Goal: Task Accomplishment & Management: Manage account settings

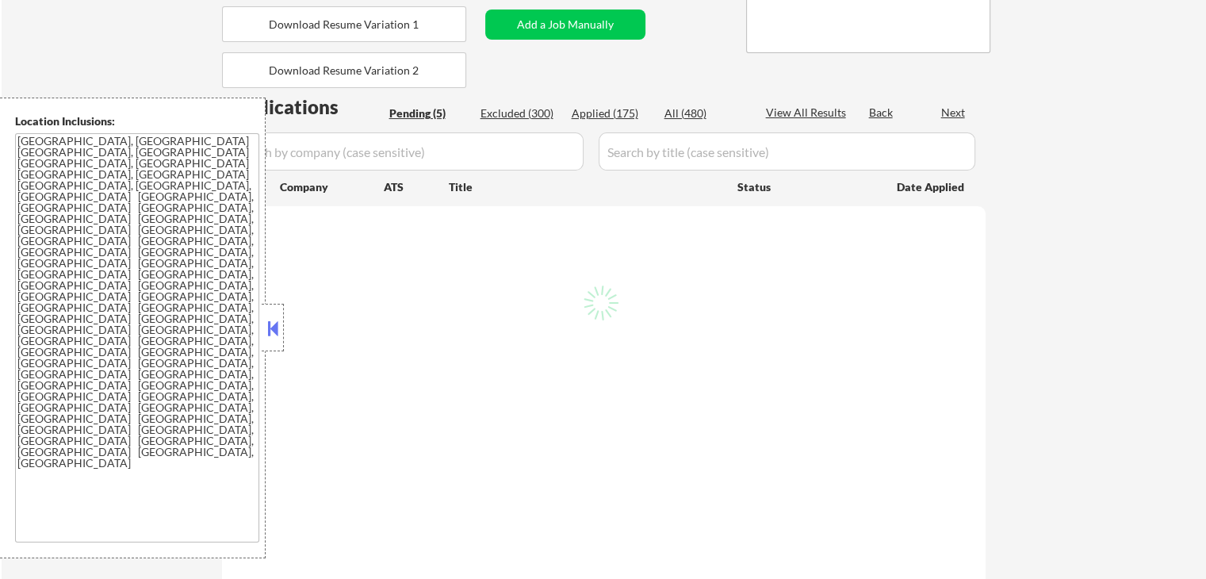
select select ""pending""
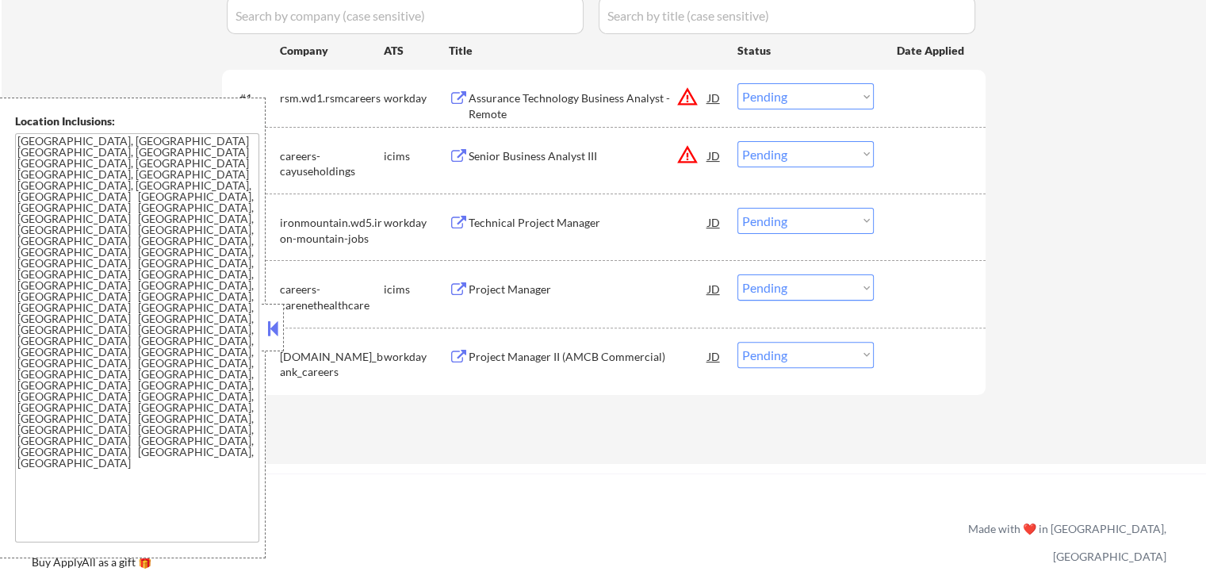
scroll to position [423, 0]
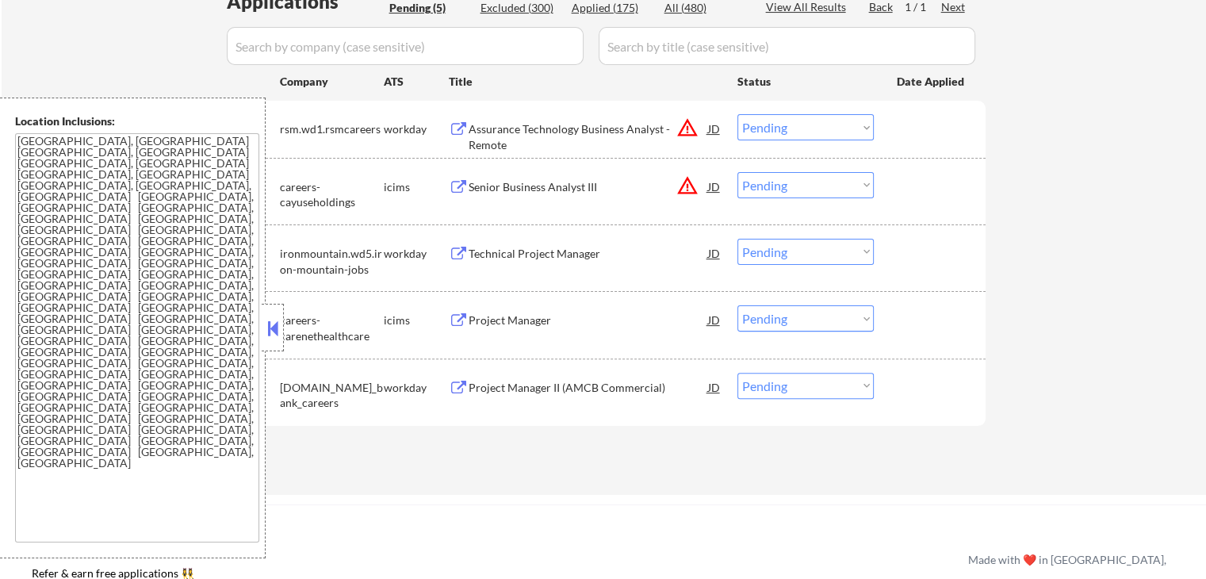
click at [270, 331] on button at bounding box center [272, 328] width 17 height 24
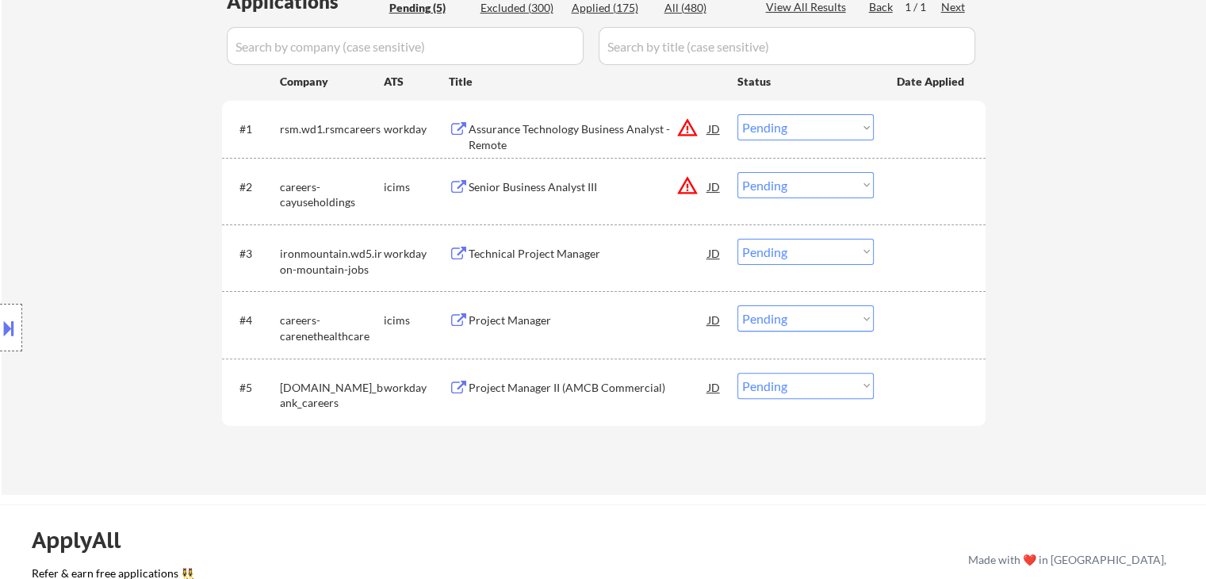
click at [458, 131] on button at bounding box center [459, 129] width 20 height 15
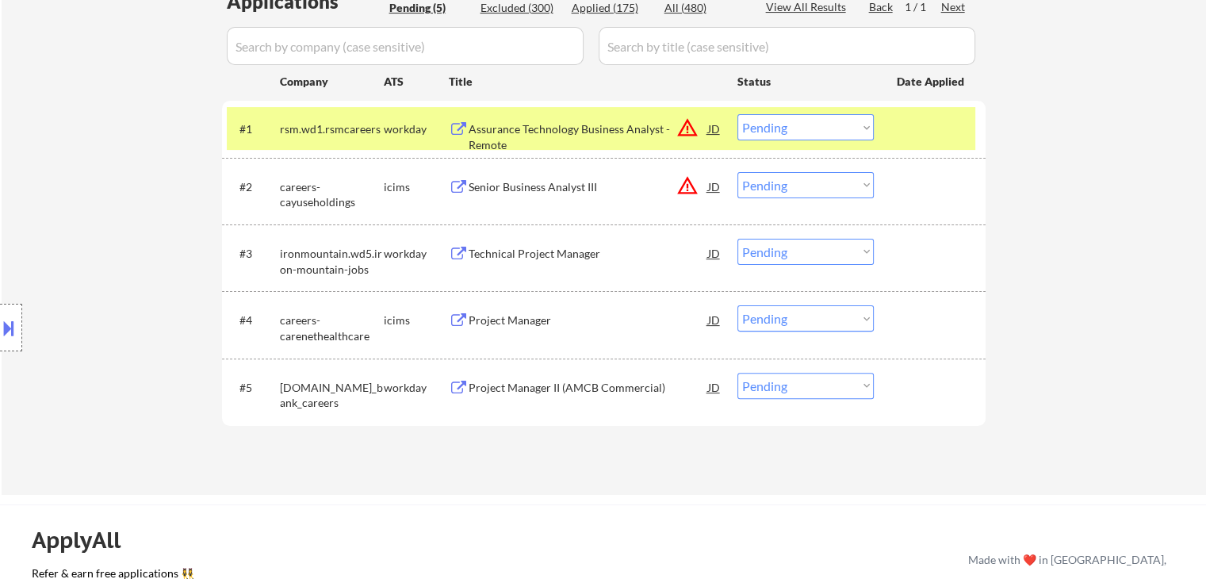
click at [476, 252] on div "Technical Project Manager" at bounding box center [588, 254] width 239 height 16
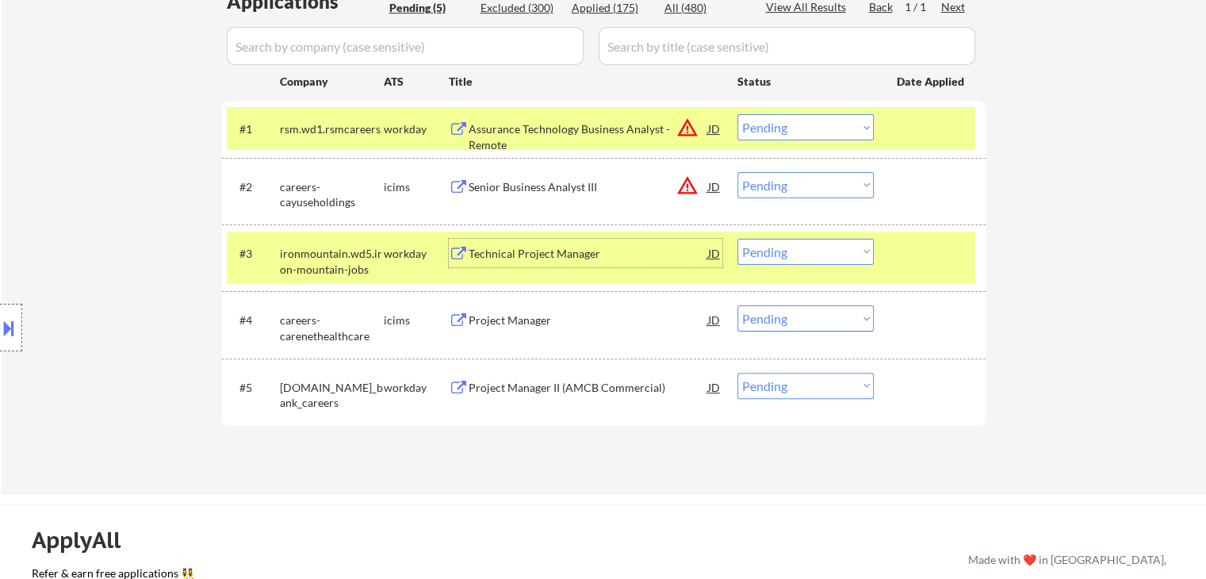
click at [481, 389] on div "Project Manager II (AMCB Commercial)" at bounding box center [588, 388] width 239 height 16
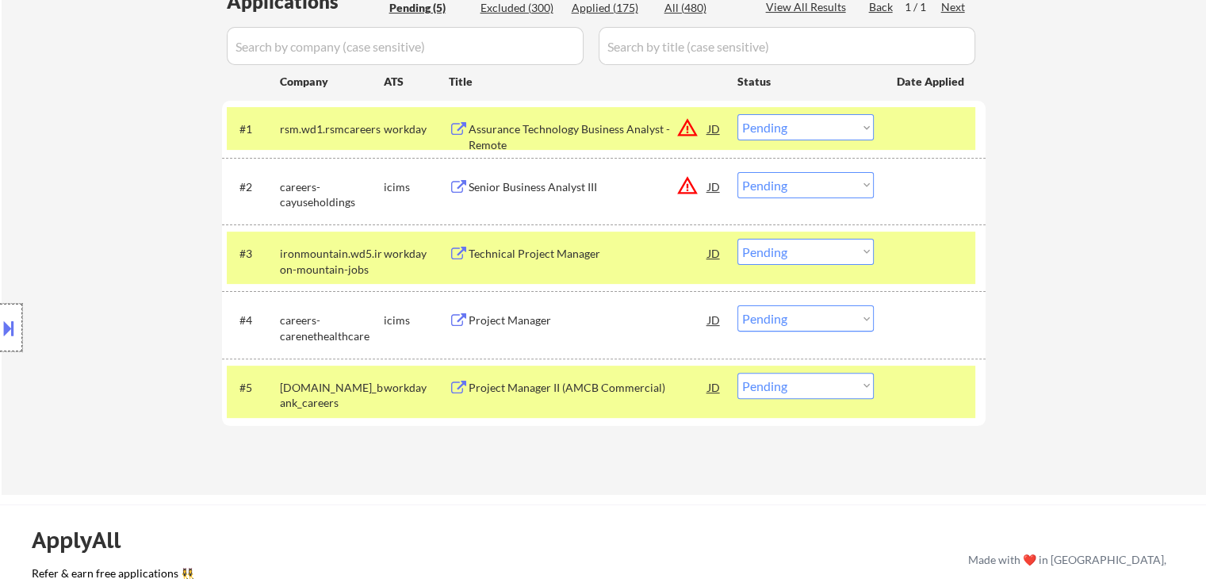
click at [18, 323] on div at bounding box center [11, 328] width 22 height 48
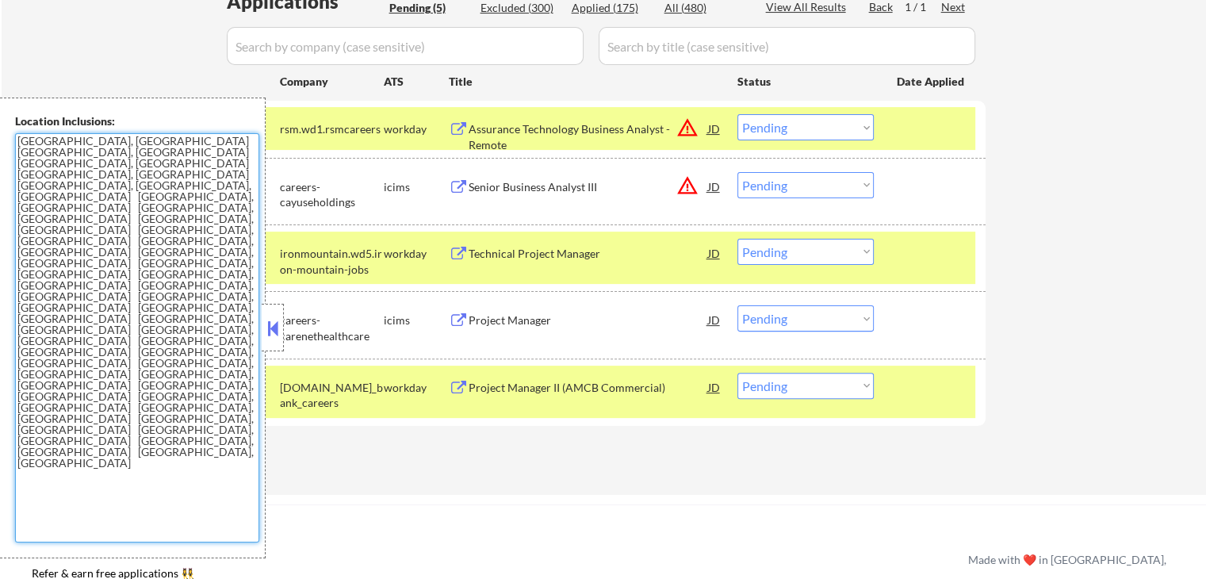
drag, startPoint x: 13, startPoint y: 232, endPoint x: 0, endPoint y: 149, distance: 84.2
click at [0, 149] on div "Location Inclusions: [GEOGRAPHIC_DATA], [GEOGRAPHIC_DATA] [GEOGRAPHIC_DATA], [G…" at bounding box center [133, 328] width 266 height 461
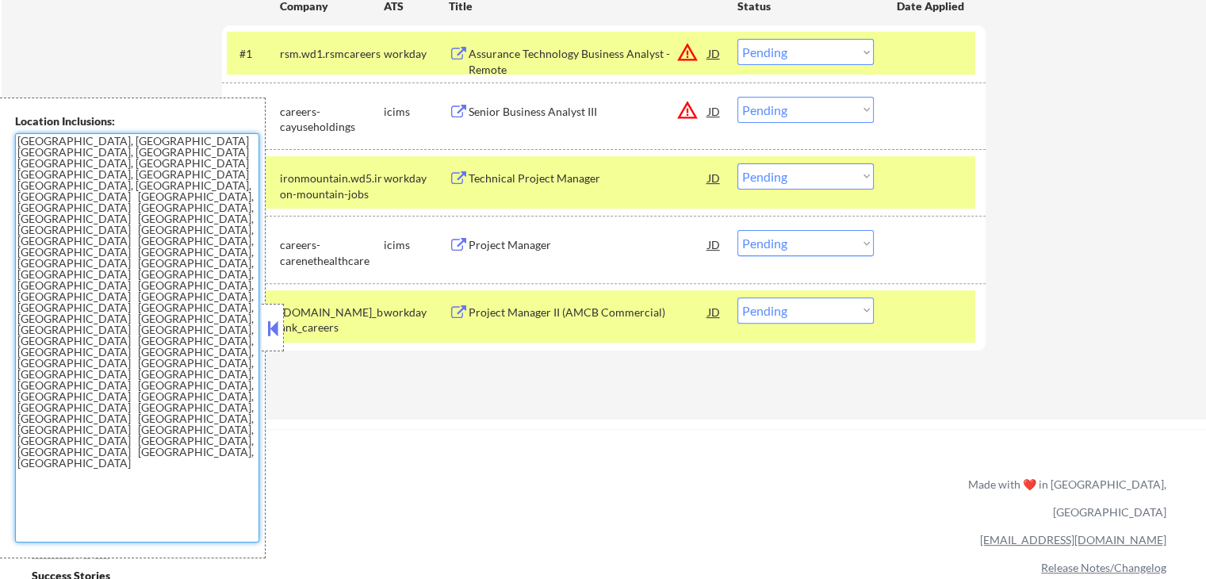
scroll to position [528, 0]
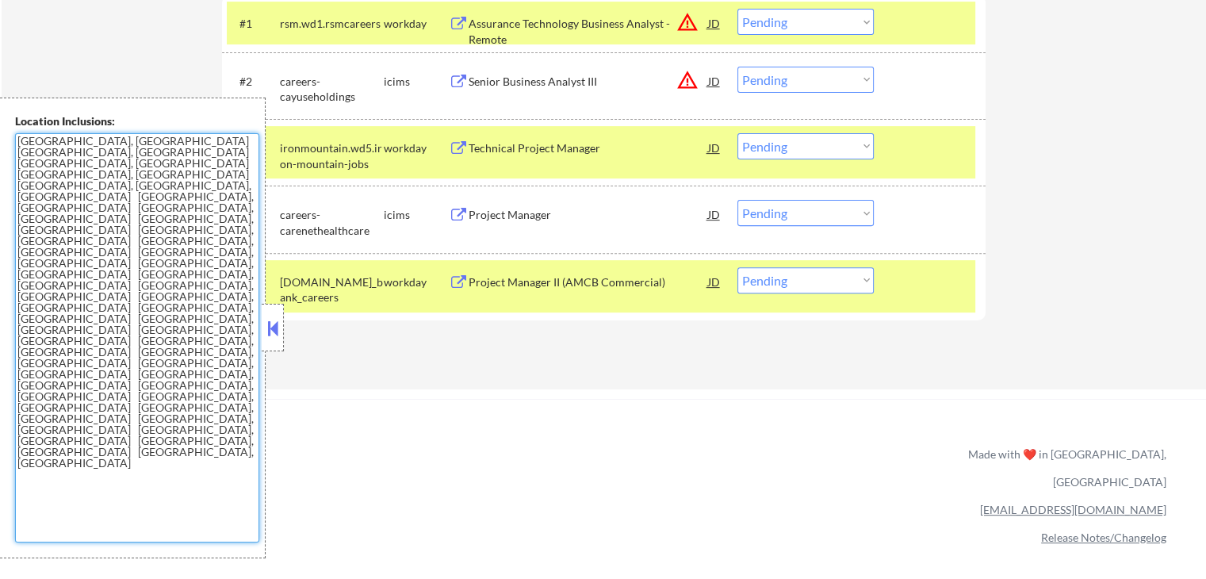
click at [804, 149] on select "Choose an option... Pending Applied Excluded (Questions) Excluded (Expired) Exc…" at bounding box center [805, 146] width 136 height 26
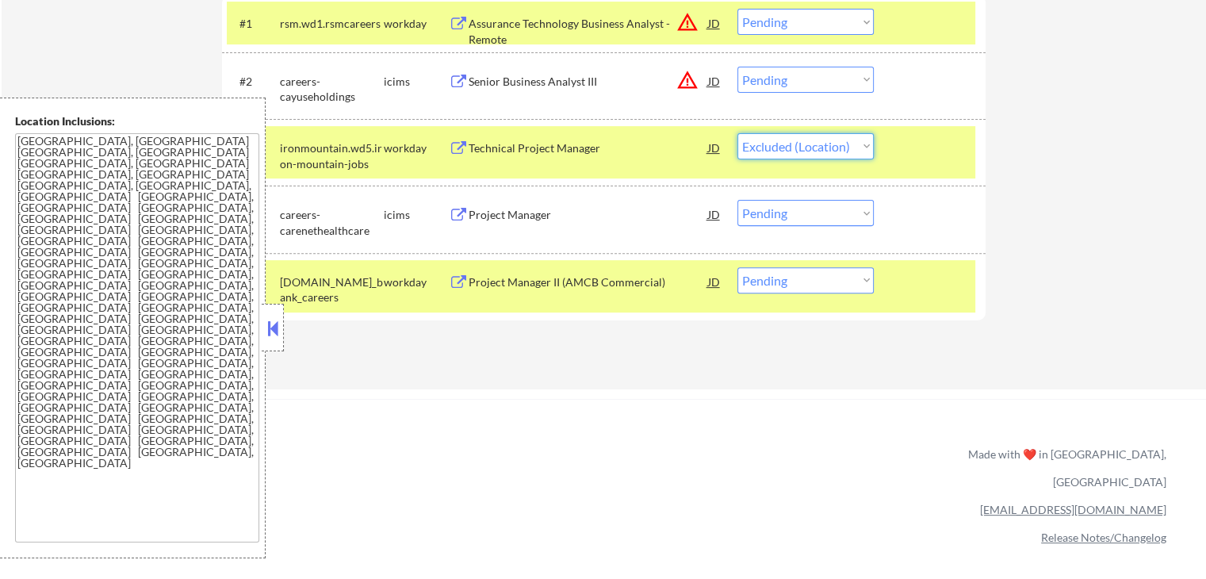
click at [737, 133] on select "Choose an option... Pending Applied Excluded (Questions) Excluded (Expired) Exc…" at bounding box center [805, 146] width 136 height 26
select select ""pending""
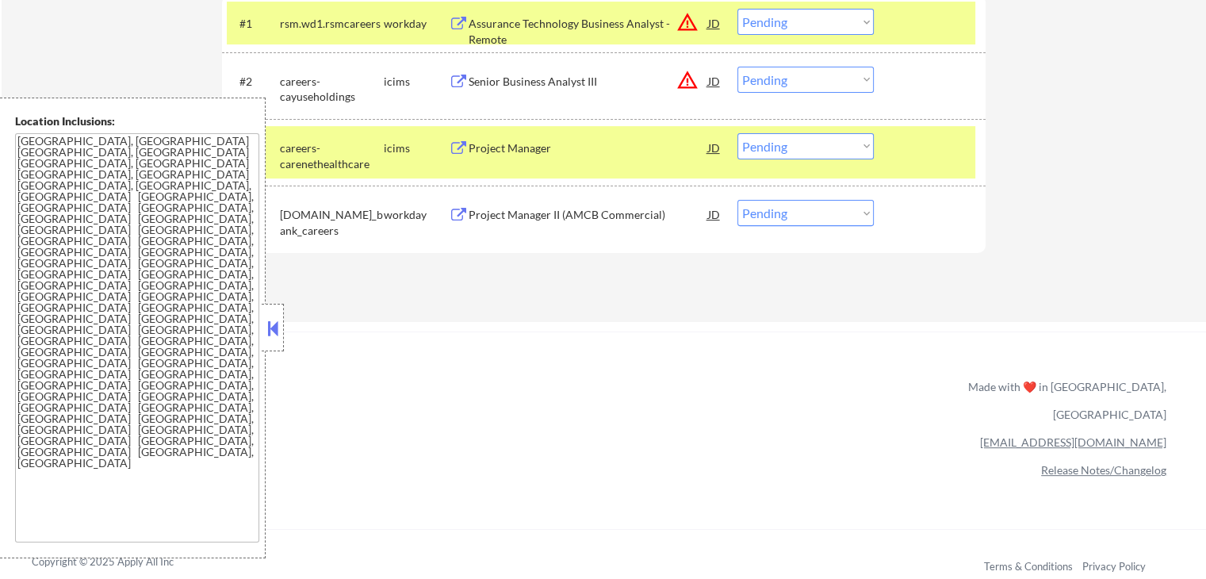
click at [838, 219] on select "Choose an option... Pending Applied Excluded (Questions) Excluded (Expired) Exc…" at bounding box center [805, 213] width 136 height 26
select select ""applied""
click at [737, 200] on select "Choose an option... Pending Applied Excluded (Questions) Excluded (Expired) Exc…" at bounding box center [805, 213] width 136 height 26
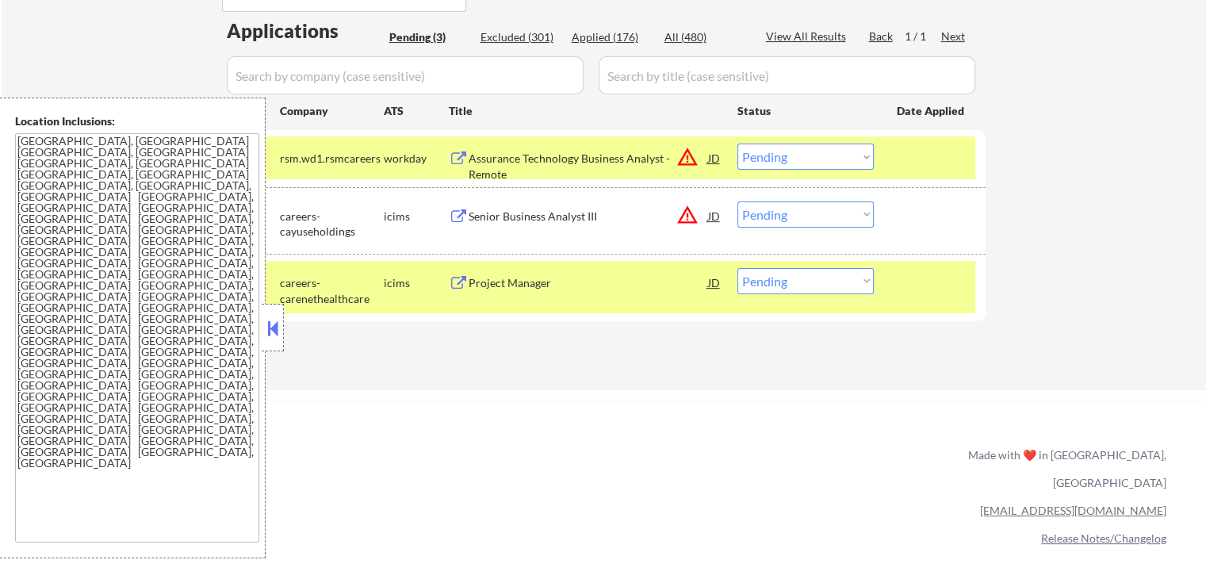
scroll to position [423, 0]
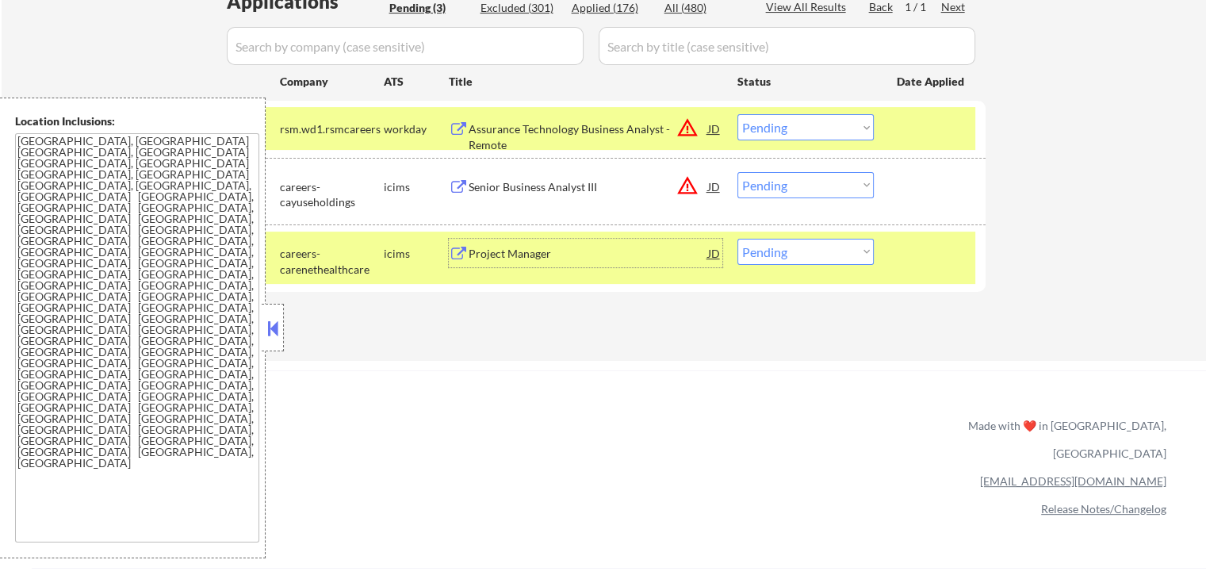
click at [548, 257] on div "Project Manager" at bounding box center [588, 254] width 239 height 16
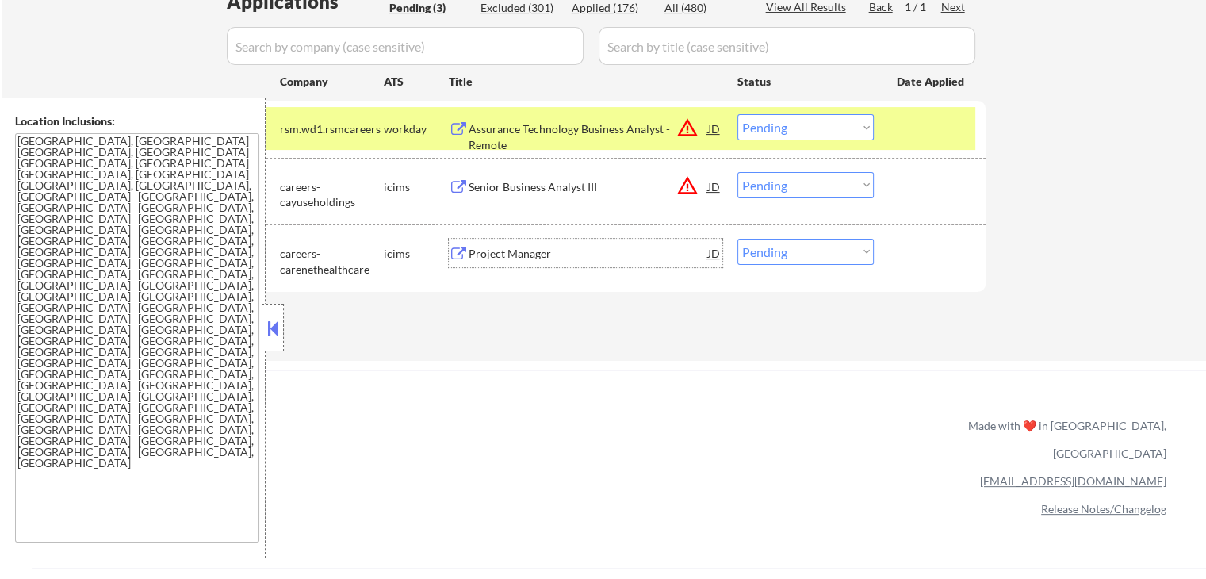
click at [527, 189] on div "Senior Business Analyst III" at bounding box center [588, 187] width 239 height 16
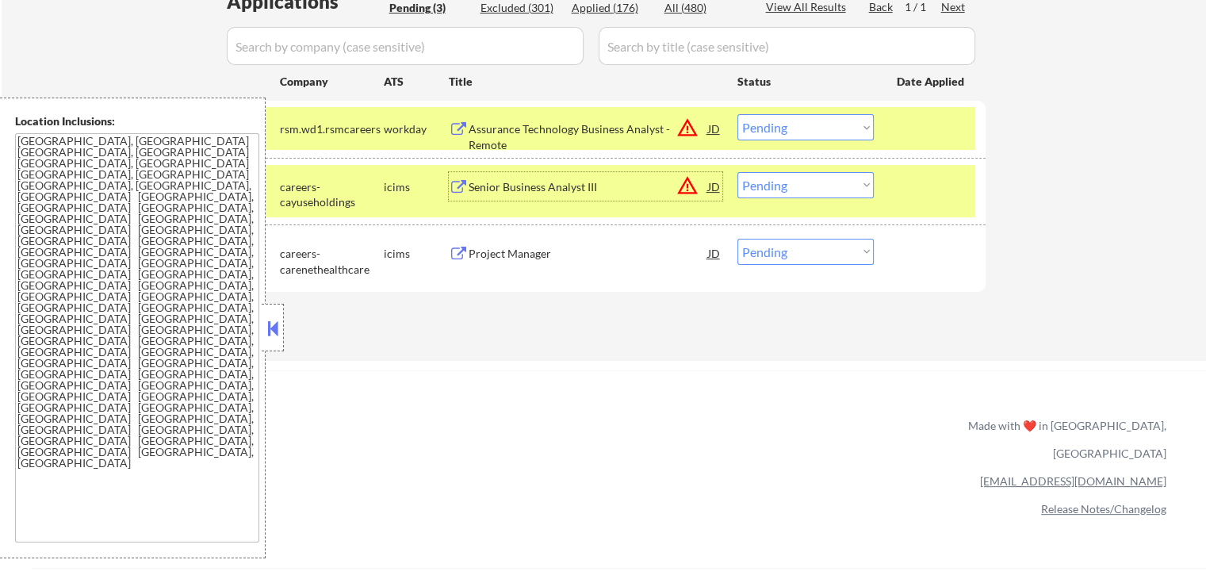
click at [776, 188] on select "Choose an option... Pending Applied Excluded (Questions) Excluded (Expired) Exc…" at bounding box center [805, 185] width 136 height 26
select select ""excluded__location_""
click at [737, 172] on select "Choose an option... Pending Applied Excluded (Questions) Excluded (Expired) Exc…" at bounding box center [805, 185] width 136 height 26
click at [788, 124] on select "Choose an option... Pending Applied Excluded (Questions) Excluded (Expired) Exc…" at bounding box center [805, 127] width 136 height 26
select select ""excluded__location_""
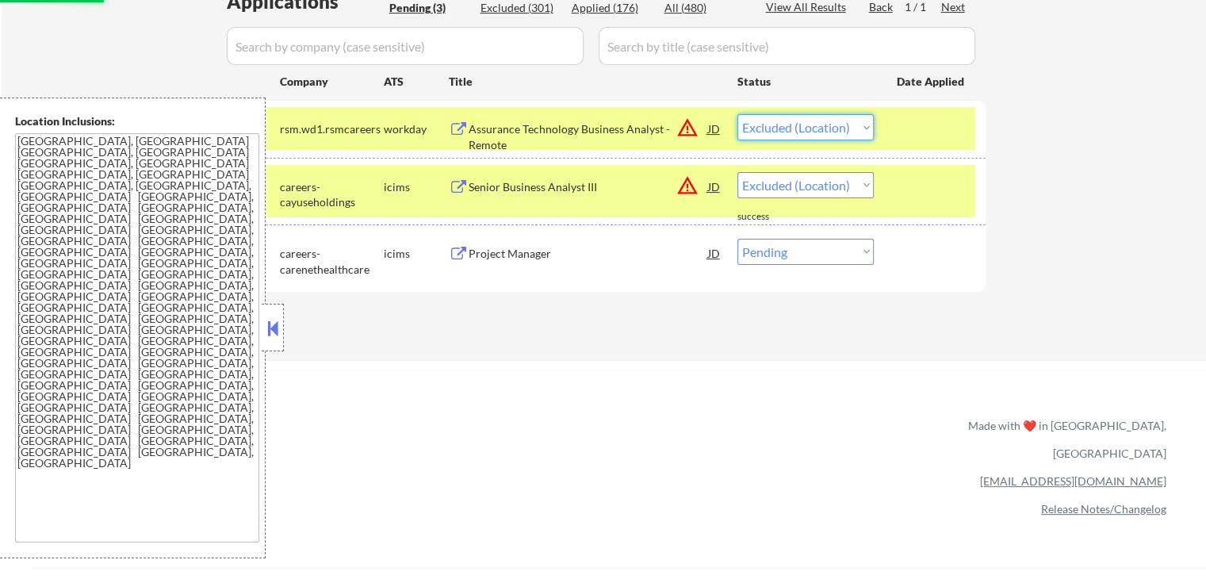
click at [737, 114] on select "Choose an option... Pending Applied Excluded (Questions) Excluded (Expired) Exc…" at bounding box center [805, 127] width 136 height 26
select select ""pending""
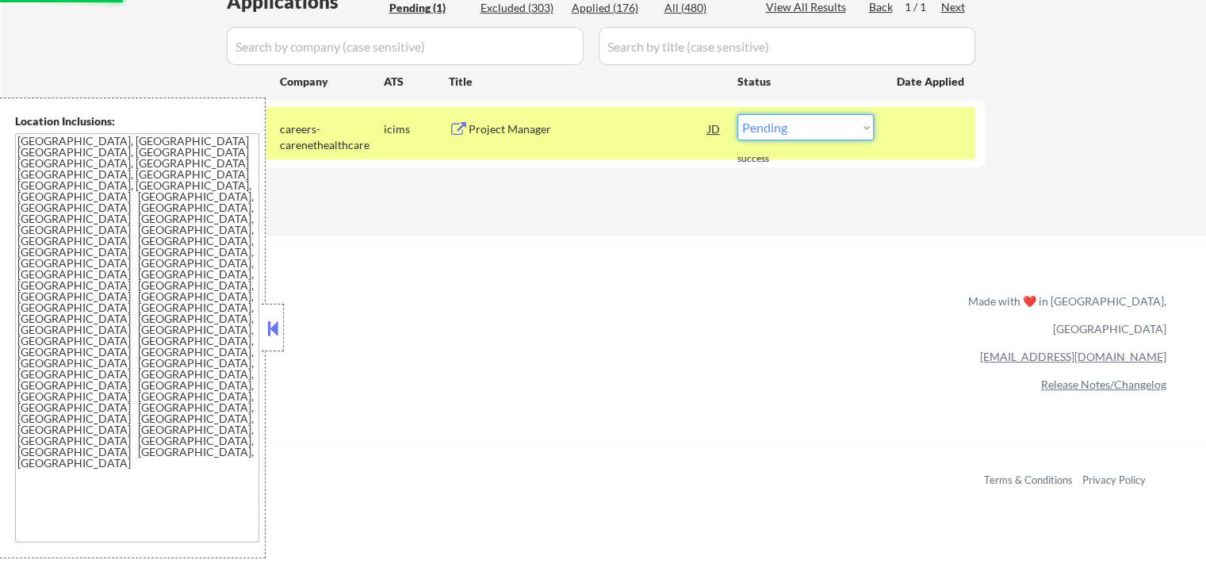
click at [825, 126] on select "Choose an option... Pending Applied Excluded (Questions) Excluded (Expired) Exc…" at bounding box center [805, 127] width 136 height 26
select select ""excluded""
click at [737, 114] on select "Choose an option... Pending Applied Excluded (Questions) Excluded (Expired) Exc…" at bounding box center [805, 127] width 136 height 26
